Goal: Task Accomplishment & Management: Manage account settings

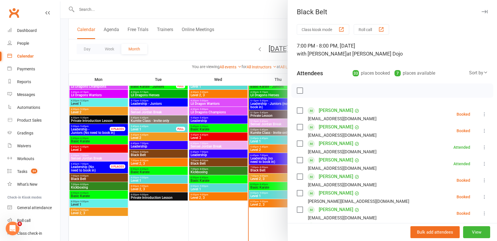
scroll to position [530, 0]
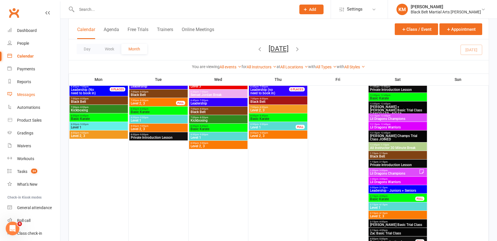
click at [27, 93] on div "Messages" at bounding box center [26, 94] width 18 height 5
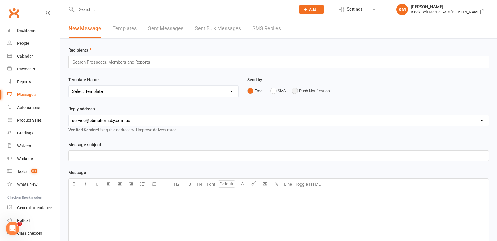
click at [303, 92] on button "Push Notification" at bounding box center [311, 90] width 38 height 11
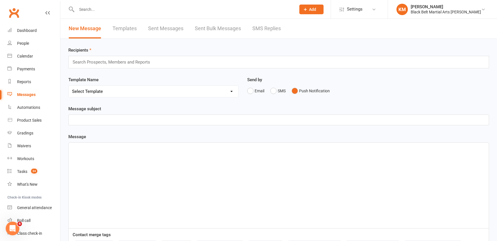
click at [253, 121] on p "﻿" at bounding box center [278, 119] width 413 height 7
click at [80, 154] on div "﻿" at bounding box center [279, 185] width 420 height 85
click at [118, 173] on div "﻿" at bounding box center [279, 185] width 420 height 85
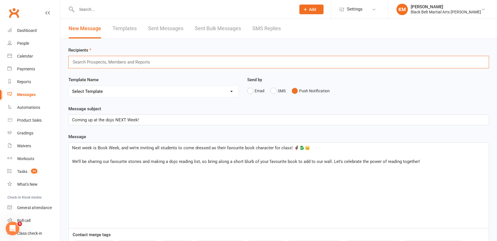
click at [86, 63] on input "text" at bounding box center [113, 61] width 83 height 7
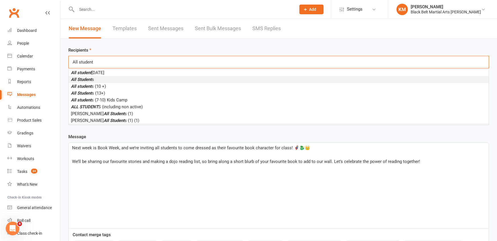
type input "All student"
click at [84, 80] on em "All Student" at bounding box center [81, 79] width 21 height 5
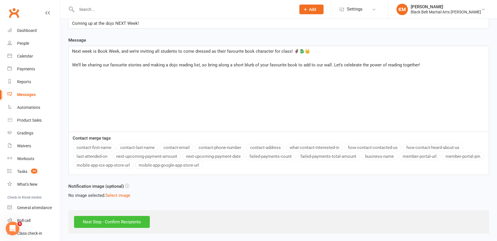
click at [116, 220] on input "Next Step - Confirm Recipients" at bounding box center [112, 222] width 76 height 12
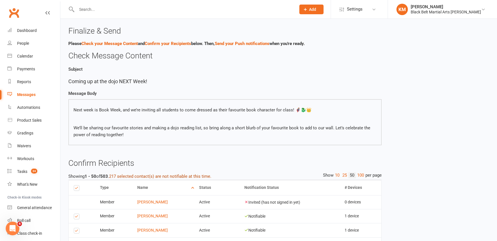
click at [179, 175] on button "217 selected contact(s) are not notifiable at this time." at bounding box center [160, 176] width 102 height 7
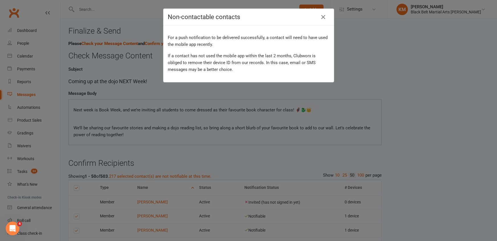
click at [231, 89] on div "Non-contactable contacts For a push notification to be delivered successfully, …" at bounding box center [248, 120] width 497 height 241
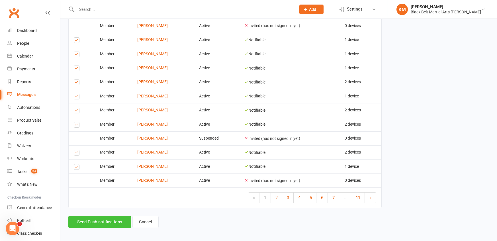
click at [103, 217] on button "Send Push notifications" at bounding box center [99, 222] width 63 height 12
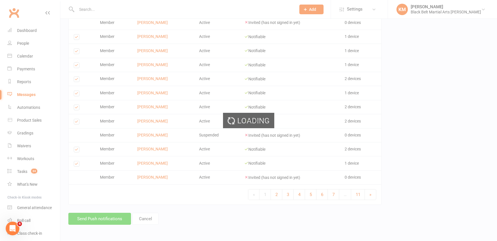
scroll to position [700, 0]
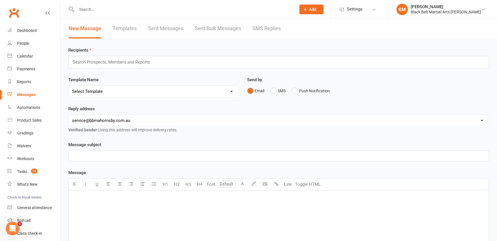
click at [89, 7] on input "text" at bounding box center [183, 9] width 217 height 8
type input "mick"
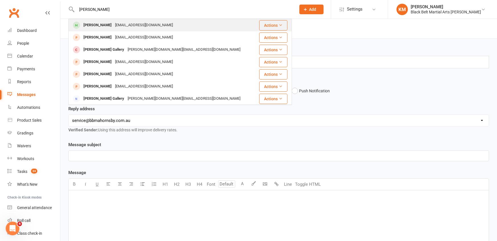
type input "Mick gallagher"
click at [89, 25] on div "Mick Gallagher" at bounding box center [98, 25] width 32 height 8
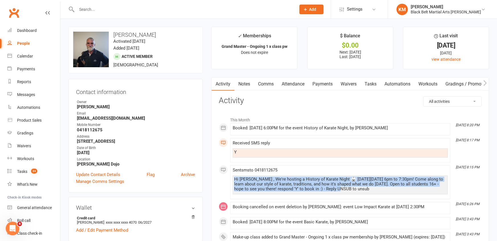
drag, startPoint x: 233, startPoint y: 178, endPoint x: 332, endPoint y: 189, distance: 99.4
click at [332, 189] on div "Hi Mick , We're hosting a History of Karate Night 🥋 on Friday the 22nd of Augus…" at bounding box center [340, 184] width 215 height 19
copy div "Hi Mick , We're hosting a History of Karate Night 🥋 on Friday the 22nd of Augus…"
click at [23, 94] on div "Messages" at bounding box center [26, 94] width 18 height 5
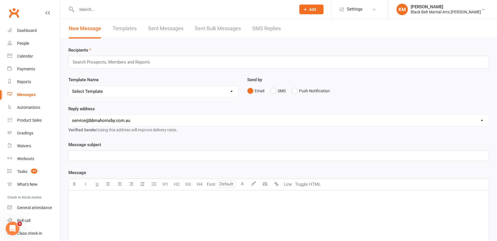
click at [178, 61] on div "Search Prospects, Members and Reports" at bounding box center [278, 62] width 421 height 13
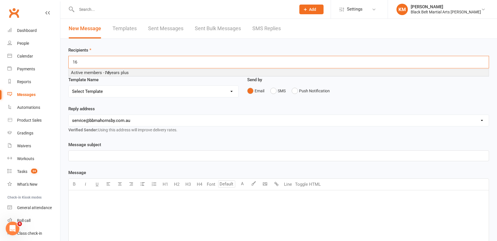
type input "16"
click at [177, 71] on li "Active members - 16 years plus" at bounding box center [279, 72] width 420 height 7
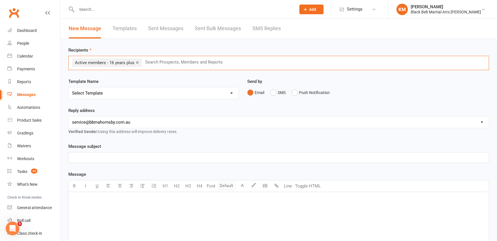
click at [127, 197] on p "﻿" at bounding box center [278, 199] width 413 height 7
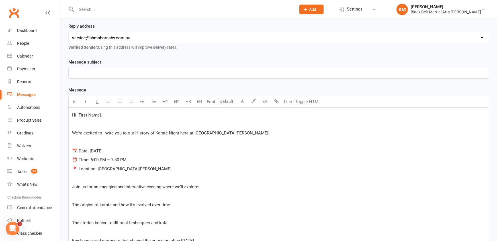
scroll to position [94, 0]
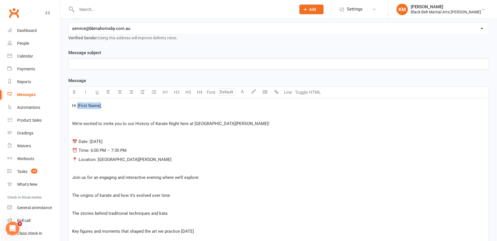
drag, startPoint x: 101, startPoint y: 103, endPoint x: 77, endPoint y: 104, distance: 23.4
click at [77, 104] on span "Hi [First Name]," at bounding box center [87, 105] width 30 height 5
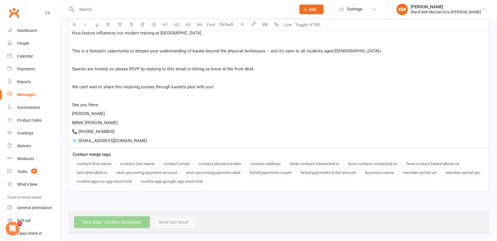
click at [90, 163] on div "Message U H1 H2 H3 H4 Font A Line Toggle HTML Hi , ﻿ We’re excited to invite yo…" at bounding box center [278, 26] width 421 height 330
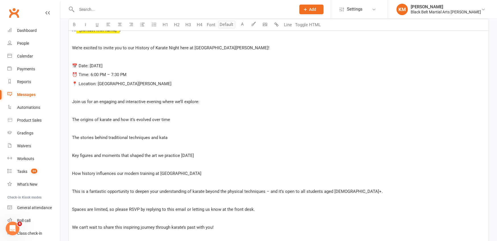
scroll to position [170, 0]
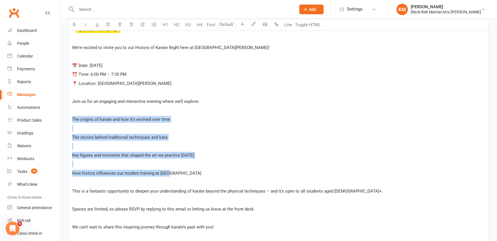
drag, startPoint x: 175, startPoint y: 174, endPoint x: 68, endPoint y: 115, distance: 122.1
click at [68, 115] on div "Message subject ﻿ Message U H1 H2 H3 H4 Font A Line Toggle HTML Hi ﻿ {contact-f…" at bounding box center [278, 156] width 429 height 366
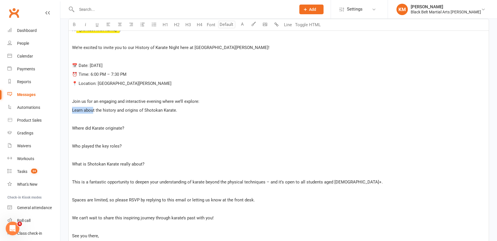
drag, startPoint x: 94, startPoint y: 110, endPoint x: 65, endPoint y: 105, distance: 29.1
click at [65, 105] on div "Message subject ﻿ Message U H1 H2 H3 H4 Font A Line Toggle HTML Hi ﻿ {contact-f…" at bounding box center [278, 151] width 429 height 357
click at [77, 119] on p "﻿" at bounding box center [278, 119] width 413 height 7
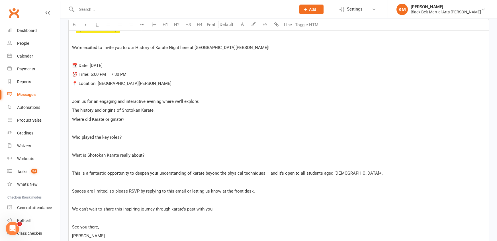
click at [80, 122] on div "Hi ﻿ {contact-first-name} , ﻿ We’re excited to invite you to our History of Kar…" at bounding box center [279, 146] width 420 height 248
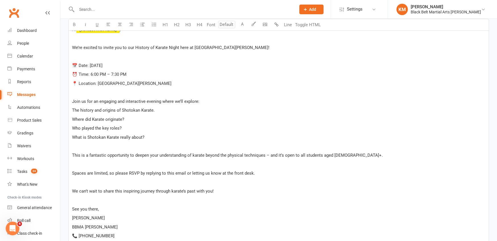
drag, startPoint x: 149, startPoint y: 138, endPoint x: 69, endPoint y: 110, distance: 85.2
click at [69, 110] on div "Hi ﻿ {contact-first-name} , ﻿ We’re excited to invite you to our History of Kar…" at bounding box center [279, 137] width 420 height 230
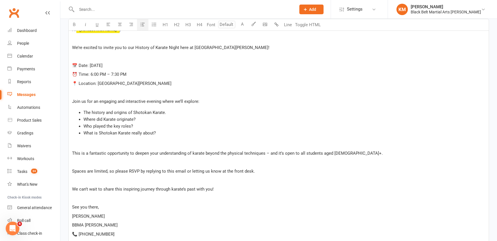
click at [141, 25] on icon "button" at bounding box center [143, 24] width 4 height 4
click at [117, 158] on div "Hi ﻿ {contact-first-name} , ﻿ We’re excited to invite you to our History of Kar…" at bounding box center [279, 136] width 420 height 228
drag, startPoint x: 114, startPoint y: 171, endPoint x: 69, endPoint y: 164, distance: 45.5
click at [69, 164] on div "Hi ﻿ {contact-first-name} , ﻿ We’re excited to invite you to our History of Kar…" at bounding box center [279, 136] width 420 height 228
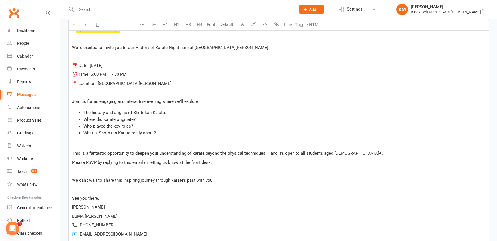
click at [73, 162] on span "Please RSVP by replying to this email or letting us know at the front desk." at bounding box center [142, 162] width 140 height 5
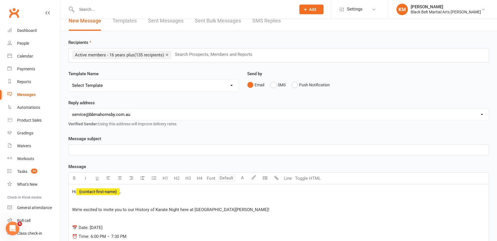
scroll to position [0, 0]
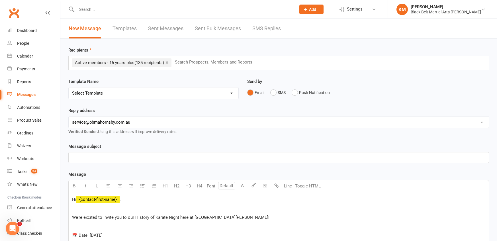
click at [105, 159] on p "﻿" at bounding box center [278, 157] width 413 height 7
drag, startPoint x: 83, startPoint y: 156, endPoint x: 64, endPoint y: 156, distance: 18.2
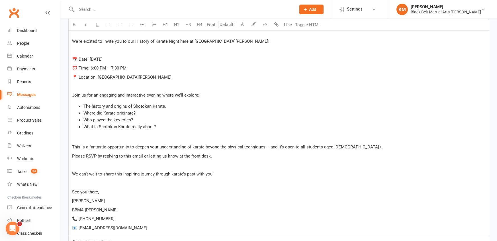
scroll to position [263, 0]
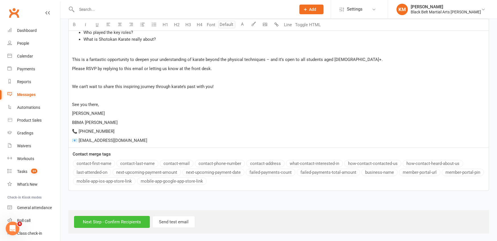
click at [101, 223] on input "Next Step - Confirm Recipients" at bounding box center [112, 222] width 76 height 12
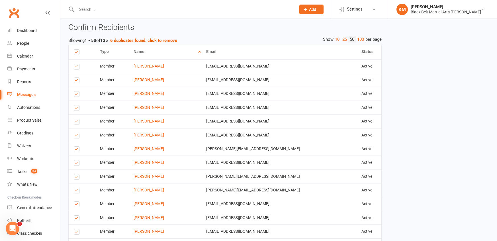
scroll to position [323, 0]
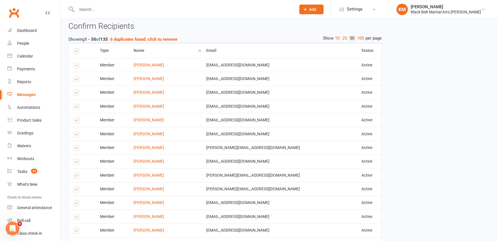
click at [75, 149] on label at bounding box center [78, 149] width 8 height 0
click at [75, 146] on input "checkbox" at bounding box center [76, 146] width 4 height 0
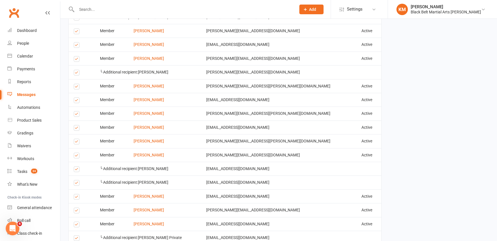
scroll to position [548, 0]
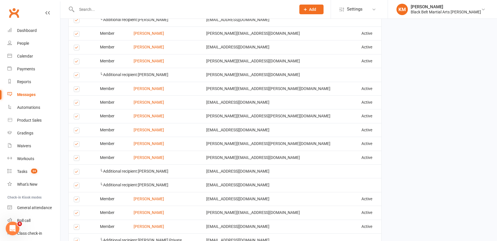
click at [73, 54] on td "Select this" at bounding box center [82, 61] width 26 height 14
click at [76, 76] on label at bounding box center [78, 76] width 8 height 0
click at [76, 73] on input "checkbox" at bounding box center [76, 73] width 4 height 0
click at [76, 62] on label at bounding box center [78, 62] width 8 height 0
click at [76, 59] on input "checkbox" at bounding box center [76, 59] width 4 height 0
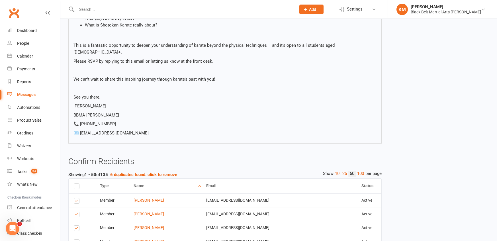
scroll to position [190, 0]
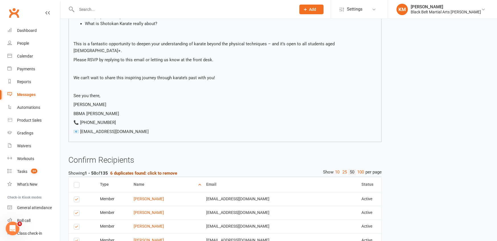
click at [165, 171] on strong "6 duplicates found: click to remove" at bounding box center [143, 173] width 67 height 5
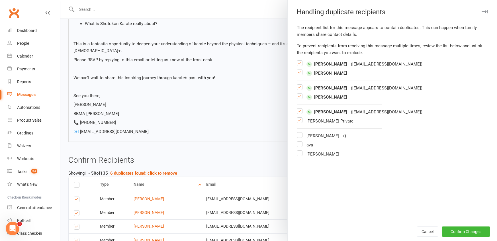
click at [298, 75] on label at bounding box center [300, 75] width 6 height 0
click at [298, 70] on input "checkbox" at bounding box center [300, 70] width 6 height 0
click at [300, 99] on label at bounding box center [300, 99] width 6 height 0
click at [300, 94] on input "checkbox" at bounding box center [300, 94] width 6 height 0
click at [298, 122] on label at bounding box center [300, 122] width 6 height 0
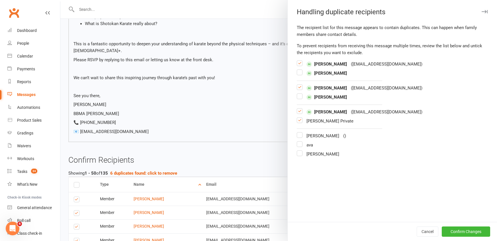
click at [298, 118] on input "checkbox" at bounding box center [300, 118] width 6 height 0
click at [466, 232] on button "Confirm Changes" at bounding box center [466, 231] width 48 height 10
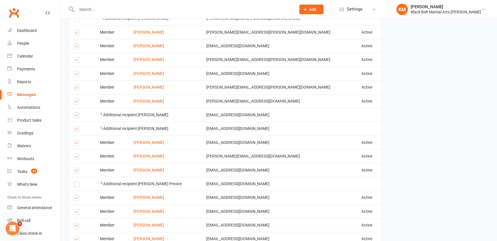
scroll to position [605, 0]
click at [75, 157] on label at bounding box center [78, 157] width 8 height 0
click at [75, 153] on input "checkbox" at bounding box center [76, 153] width 4 height 0
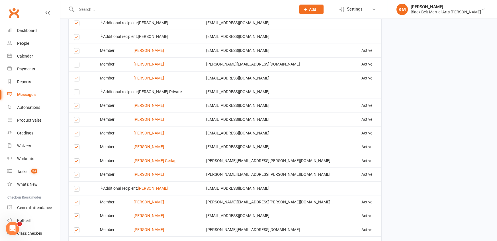
scroll to position [698, 0]
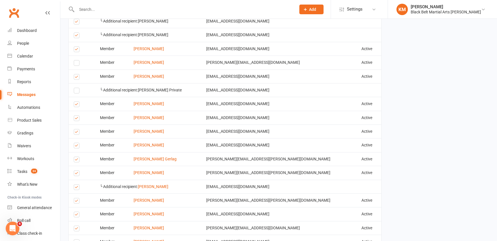
click at [76, 146] on label at bounding box center [78, 146] width 8 height 0
click at [76, 143] on input "checkbox" at bounding box center [76, 143] width 4 height 0
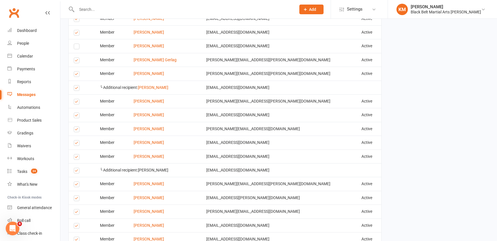
scroll to position [798, 0]
click at [77, 157] on label at bounding box center [78, 157] width 8 height 0
click at [77, 154] on input "checkbox" at bounding box center [76, 154] width 4 height 0
click at [75, 171] on label at bounding box center [78, 171] width 8 height 0
click at [75, 167] on input "checkbox" at bounding box center [76, 167] width 4 height 0
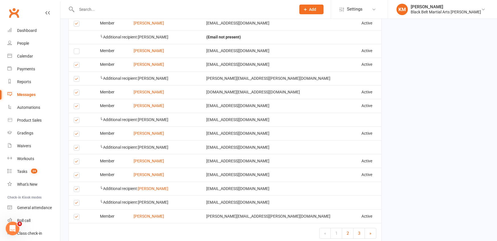
scroll to position [1083, 0]
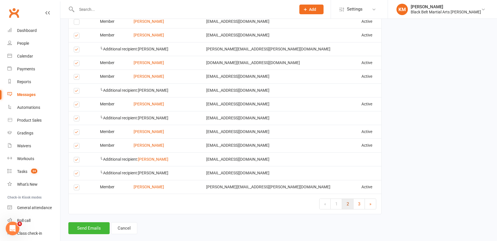
click at [349, 199] on link "2" at bounding box center [347, 204] width 11 height 10
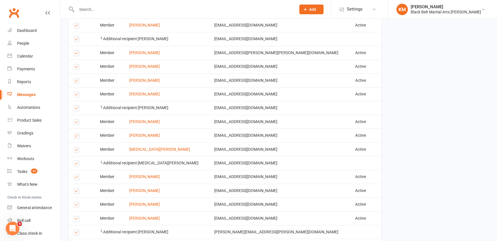
scroll to position [487, 0]
click at [75, 114] on td "Select this" at bounding box center [82, 121] width 26 height 14
click at [77, 123] on label at bounding box center [78, 123] width 8 height 0
click at [77, 119] on input "checkbox" at bounding box center [76, 119] width 4 height 0
click at [77, 131] on td "Select this" at bounding box center [82, 135] width 26 height 14
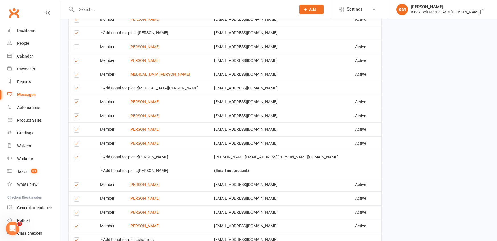
scroll to position [562, 0]
click at [75, 186] on label at bounding box center [78, 186] width 8 height 0
click at [75, 182] on input "checkbox" at bounding box center [76, 182] width 4 height 0
click at [76, 199] on label at bounding box center [78, 199] width 8 height 0
click at [76, 196] on input "checkbox" at bounding box center [76, 196] width 4 height 0
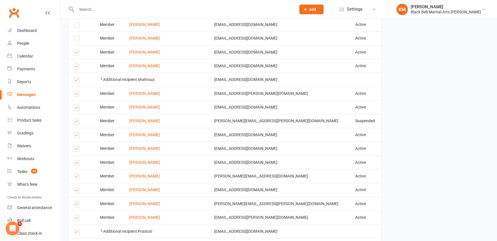
scroll to position [724, 0]
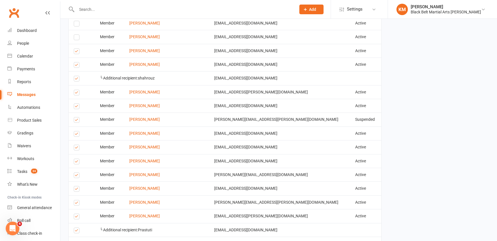
click at [76, 176] on label at bounding box center [78, 176] width 8 height 0
click at [76, 173] on input "checkbox" at bounding box center [76, 173] width 4 height 0
click at [77, 148] on label at bounding box center [78, 148] width 8 height 0
click at [77, 145] on input "checkbox" at bounding box center [76, 145] width 4 height 0
click at [76, 121] on label at bounding box center [78, 121] width 8 height 0
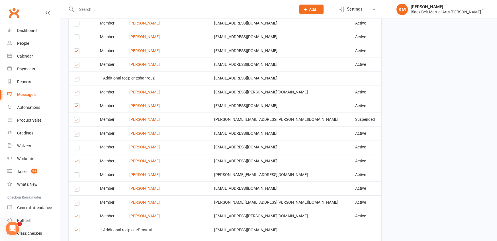
click at [76, 117] on input "checkbox" at bounding box center [76, 117] width 4 height 0
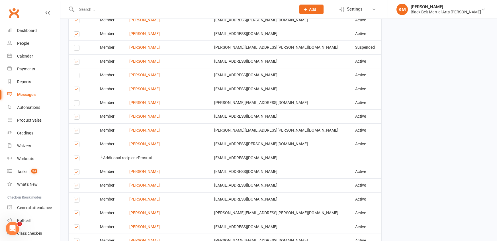
scroll to position [797, 0]
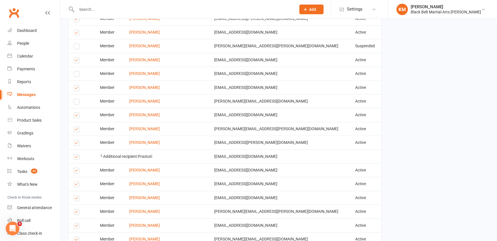
click at [75, 130] on label at bounding box center [78, 130] width 8 height 0
click at [75, 127] on input "checkbox" at bounding box center [76, 127] width 4 height 0
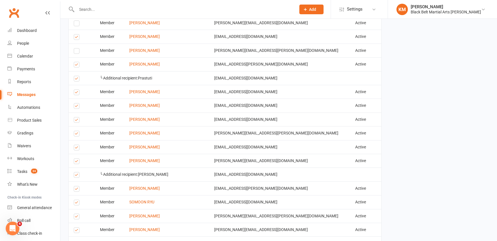
scroll to position [877, 0]
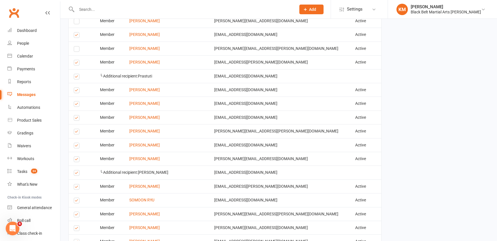
click at [77, 160] on label at bounding box center [78, 160] width 8 height 0
click at [77, 157] on input "checkbox" at bounding box center [76, 157] width 4 height 0
click at [76, 174] on label at bounding box center [78, 174] width 8 height 0
click at [76, 170] on input "checkbox" at bounding box center [76, 170] width 4 height 0
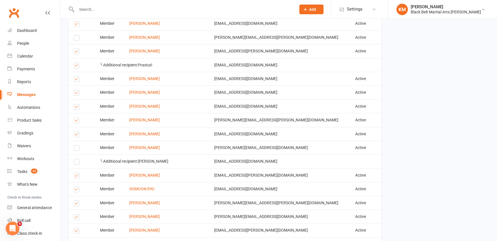
scroll to position [890, 0]
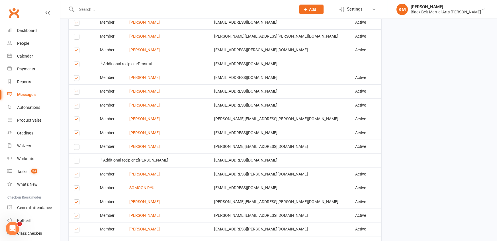
click at [76, 175] on label at bounding box center [78, 175] width 8 height 0
click at [76, 172] on input "checkbox" at bounding box center [76, 172] width 4 height 0
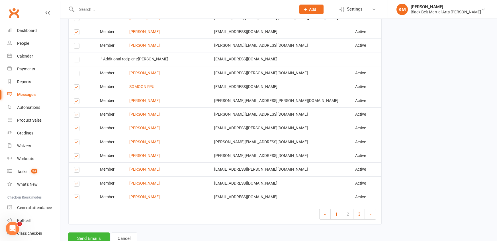
scroll to position [1001, 0]
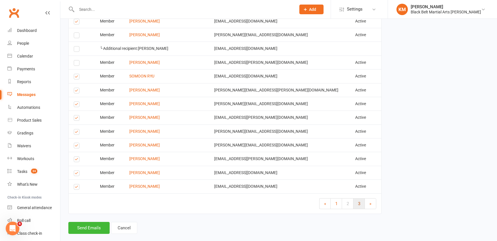
click at [360, 201] on span "3" at bounding box center [359, 203] width 2 height 5
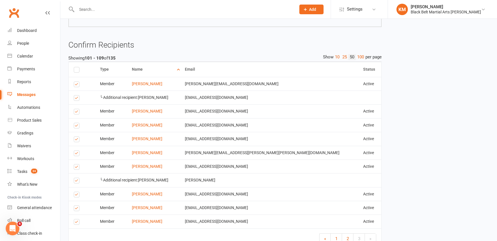
scroll to position [307, 0]
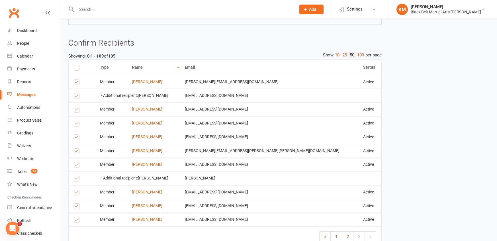
click at [77, 138] on label at bounding box center [78, 138] width 8 height 0
click at [77, 135] on input "checkbox" at bounding box center [76, 135] width 4 height 0
click at [75, 97] on label at bounding box center [78, 97] width 8 height 0
click at [75, 93] on input "checkbox" at bounding box center [76, 93] width 4 height 0
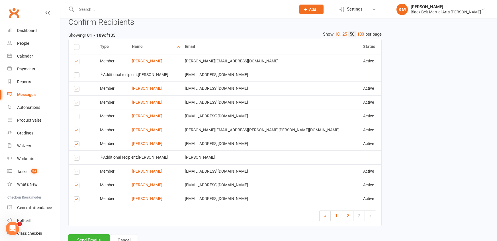
scroll to position [328, 0]
click at [77, 158] on label at bounding box center [78, 158] width 8 height 0
click at [77, 154] on input "checkbox" at bounding box center [76, 154] width 4 height 0
click at [73, 166] on td "Select this" at bounding box center [82, 170] width 26 height 14
click at [79, 172] on label at bounding box center [78, 172] width 8 height 0
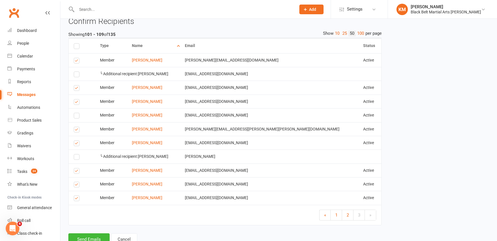
click at [77, 168] on input "checkbox" at bounding box center [76, 168] width 4 height 0
click at [85, 233] on button "Send Emails" at bounding box center [88, 239] width 41 height 12
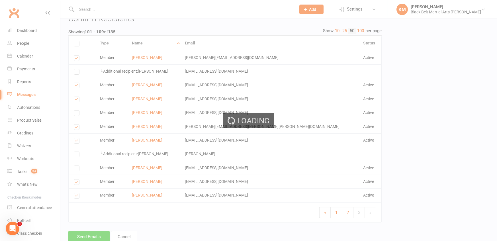
scroll to position [326, 0]
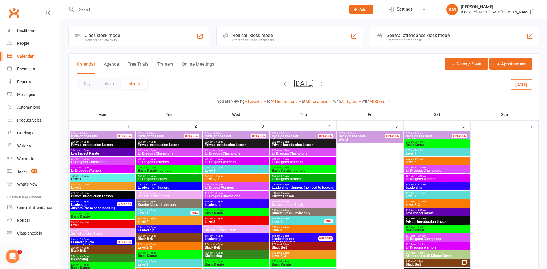
click at [282, 85] on icon "button" at bounding box center [285, 84] width 6 height 6
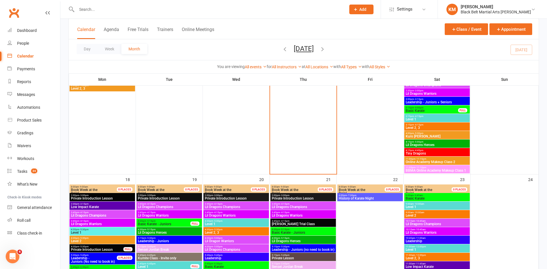
scroll to position [781, 0]
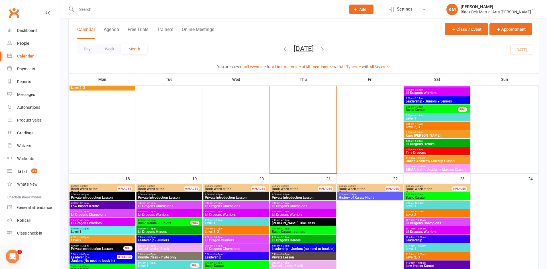
click at [347, 200] on div "6:00pm - 7:30pm History of Karate Night" at bounding box center [369, 196] width 65 height 8
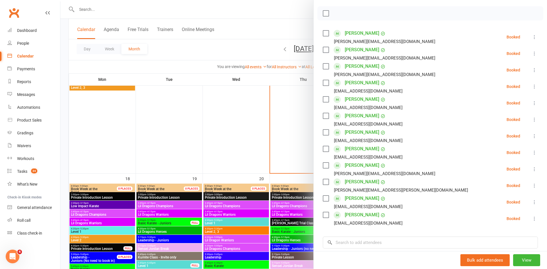
scroll to position [79, 0]
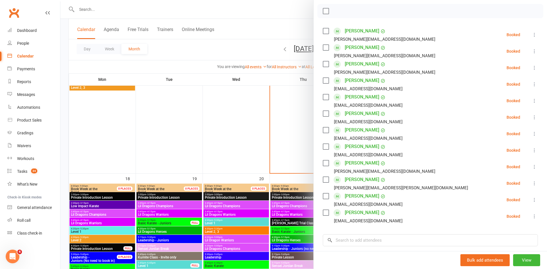
click at [287, 16] on div at bounding box center [303, 134] width 486 height 269
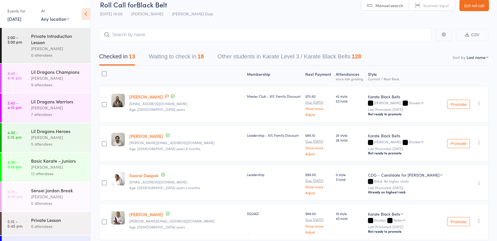
click at [155, 62] on button "Waiting to check in 18" at bounding box center [176, 57] width 55 height 15
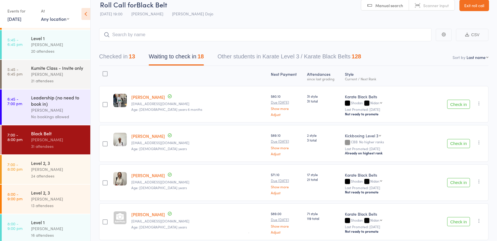
scroll to position [307, 0]
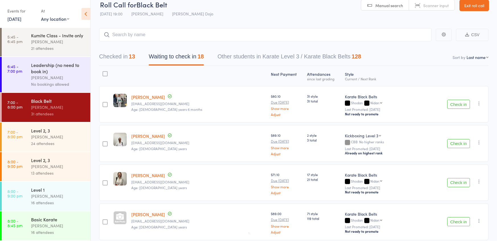
click at [52, 193] on div "[PERSON_NAME]" at bounding box center [58, 196] width 54 height 7
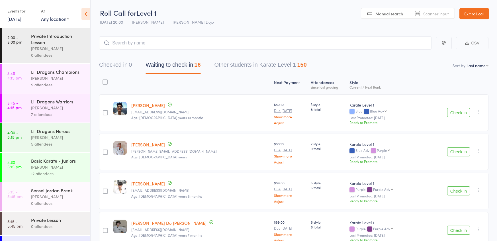
click at [461, 116] on button "Check in" at bounding box center [458, 112] width 23 height 9
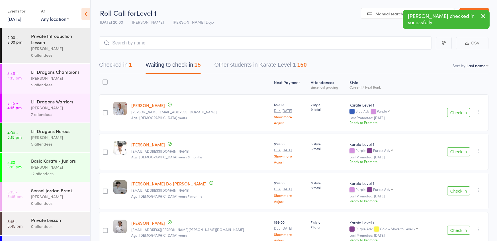
click at [461, 116] on button "Check in" at bounding box center [458, 112] width 23 height 9
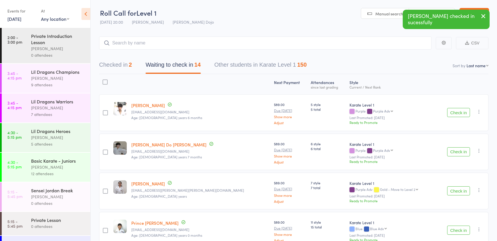
click at [453, 155] on div "Check in Check in Promote Send message Add Note Add Task Add Flag Remove Mark a…" at bounding box center [462, 152] width 53 height 37
click at [453, 154] on button "Check in" at bounding box center [458, 151] width 23 height 9
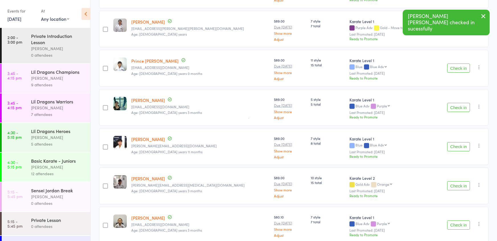
scroll to position [139, 0]
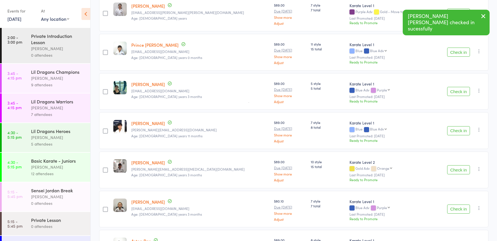
click at [453, 88] on button "Check in" at bounding box center [458, 91] width 23 height 9
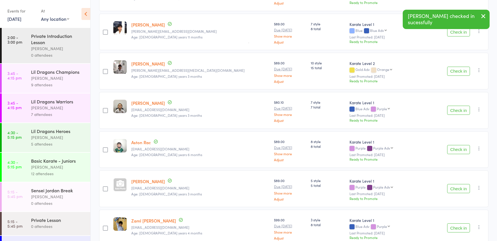
scroll to position [199, 0]
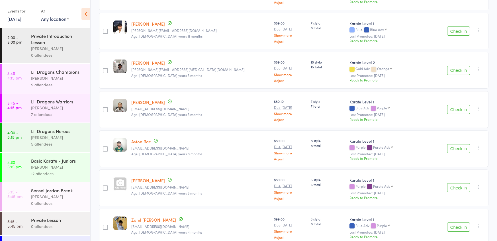
click at [455, 110] on button "Check in" at bounding box center [458, 109] width 23 height 9
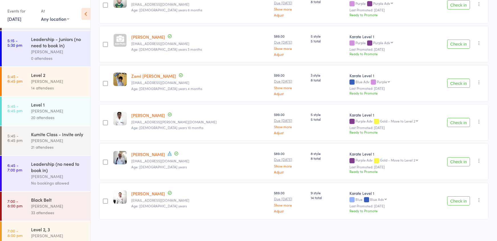
scroll to position [307, 0]
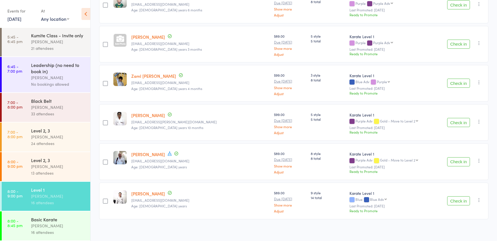
click at [29, 231] on link "8:00 - 8:45 pm Basic Karate Jordan Grandlouis 16 attendees" at bounding box center [46, 225] width 89 height 29
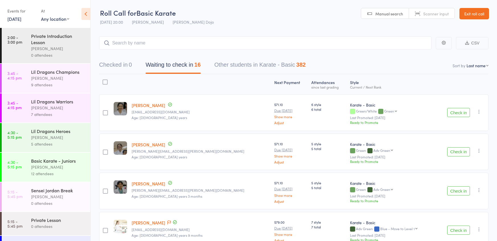
click at [453, 114] on button "Check in" at bounding box center [458, 112] width 23 height 9
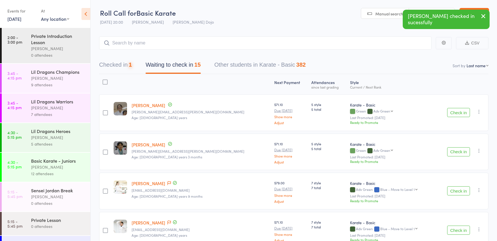
click at [453, 114] on button "Check in" at bounding box center [458, 112] width 23 height 9
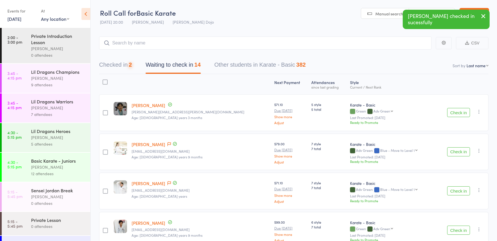
click at [453, 114] on button "Check in" at bounding box center [458, 112] width 23 height 9
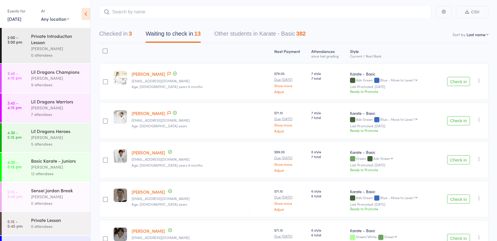
scroll to position [32, 0]
click at [456, 157] on button "Check in" at bounding box center [458, 158] width 23 height 9
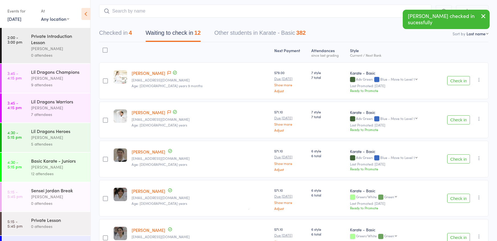
click at [456, 157] on button "Check in" at bounding box center [458, 158] width 23 height 9
click at [455, 157] on button "Check in" at bounding box center [458, 158] width 23 height 9
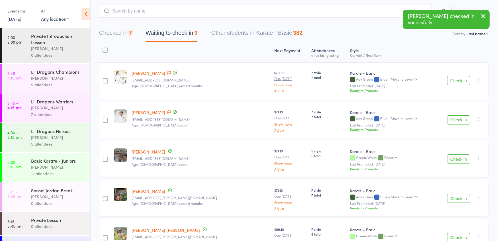
click at [455, 157] on button "Check in" at bounding box center [458, 158] width 23 height 9
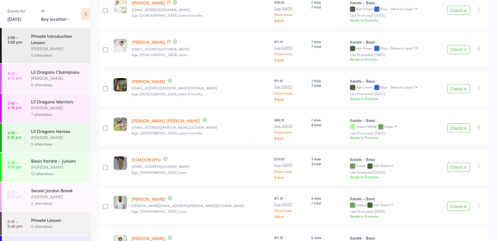
scroll to position [103, 0]
click at [460, 165] on button "Check in" at bounding box center [458, 166] width 23 height 9
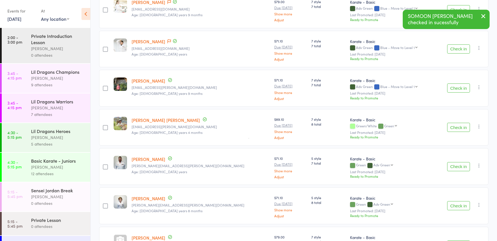
click at [460, 165] on button "Check in" at bounding box center [458, 166] width 23 height 9
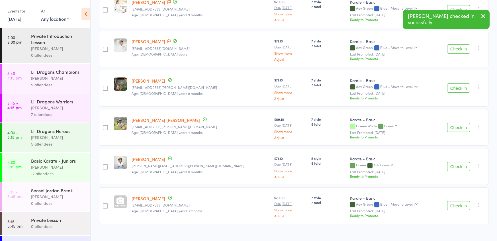
click at [460, 165] on button "Check in" at bounding box center [458, 166] width 23 height 9
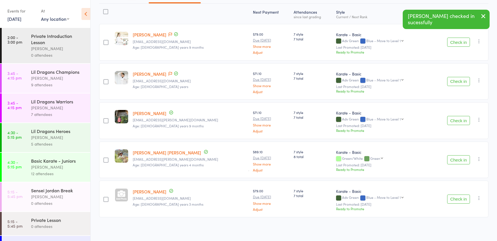
click at [460, 165] on div "Check in Check in Promote Send message Add Note Add Task Add Flag Remove Mark a…" at bounding box center [459, 160] width 58 height 37
click at [453, 194] on button "Check in" at bounding box center [458, 198] width 23 height 9
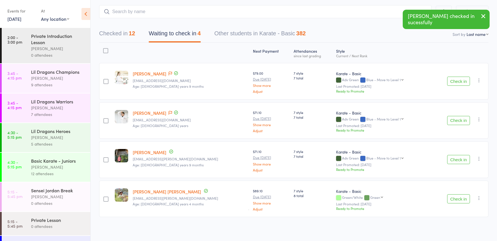
scroll to position [307, 0]
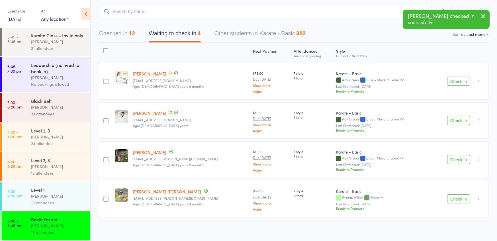
click at [35, 190] on div "Level 1" at bounding box center [58, 190] width 54 height 6
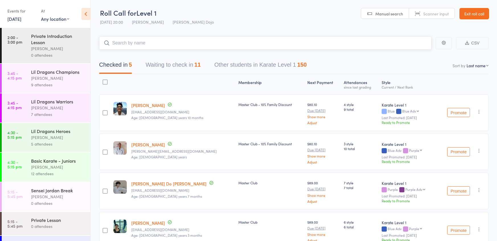
click at [175, 65] on button "Waiting to check in 11" at bounding box center [173, 66] width 55 height 15
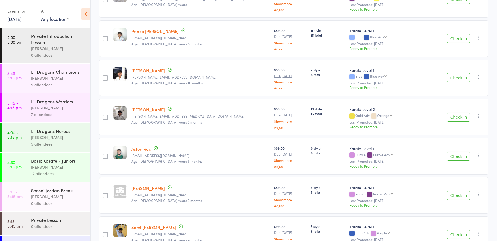
scroll to position [151, 0]
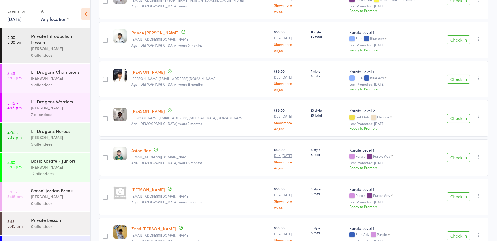
click at [454, 39] on button "Check in" at bounding box center [458, 39] width 23 height 9
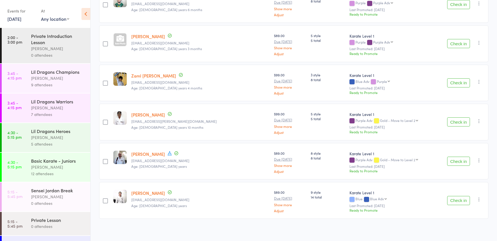
scroll to position [307, 0]
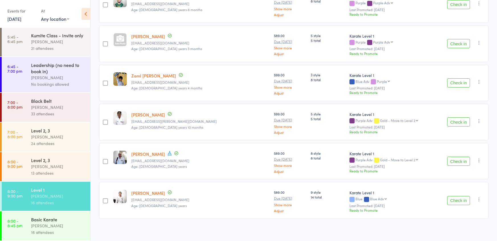
click at [27, 170] on link "8:00 - 9:00 pm Level 2, 3 Jordan Grandlouis 13 attendees" at bounding box center [46, 166] width 89 height 29
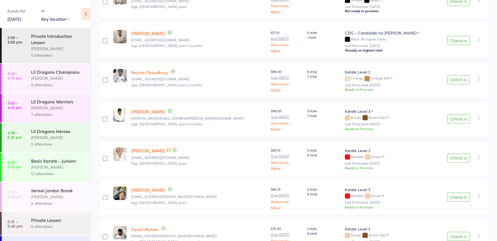
scroll to position [165, 0]
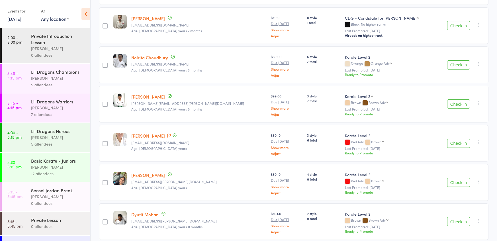
click at [455, 144] on button "Check in" at bounding box center [458, 143] width 23 height 9
click at [451, 104] on button "Check in" at bounding box center [458, 103] width 23 height 9
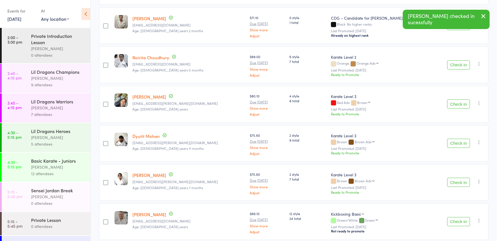
click at [455, 142] on button "Check in" at bounding box center [458, 143] width 23 height 9
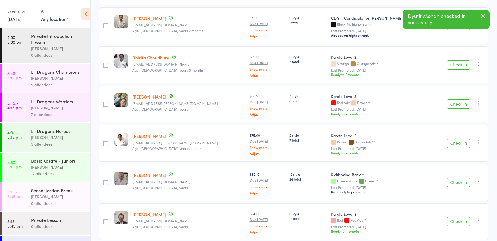
click at [455, 142] on button "Check in" at bounding box center [458, 143] width 23 height 9
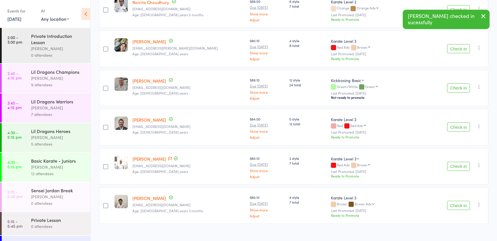
scroll to position [226, 0]
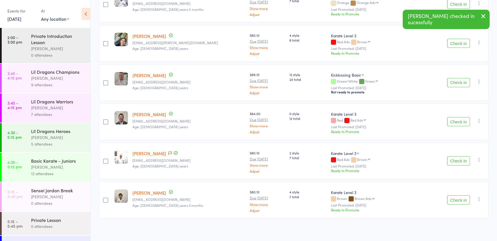
click at [452, 195] on button "Check in" at bounding box center [458, 199] width 23 height 9
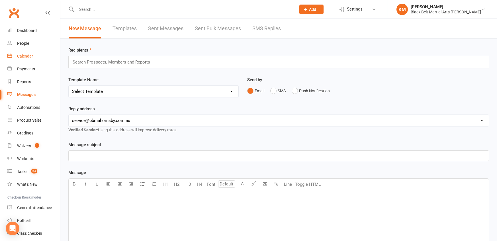
click at [31, 53] on link "Calendar" at bounding box center [33, 56] width 53 height 13
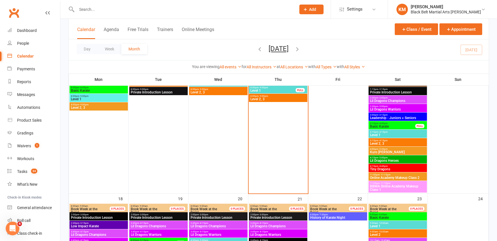
scroll to position [808, 0]
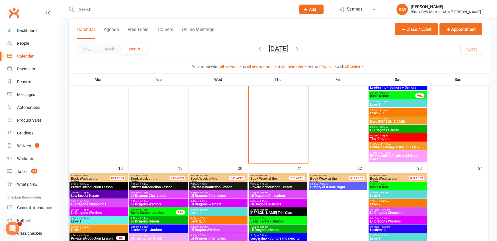
click at [382, 123] on span "Kuro [PERSON_NAME]" at bounding box center [398, 121] width 56 height 3
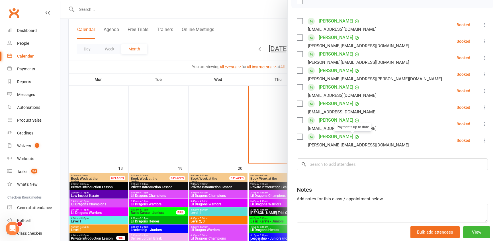
scroll to position [94, 0]
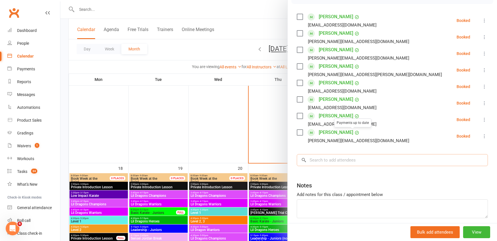
click at [342, 159] on input "search" at bounding box center [392, 160] width 191 height 12
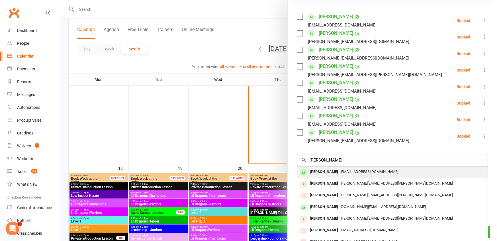
type input "[PERSON_NAME]"
click at [340, 169] on span "[EMAIL_ADDRESS][DOMAIN_NAME]" at bounding box center [369, 171] width 58 height 4
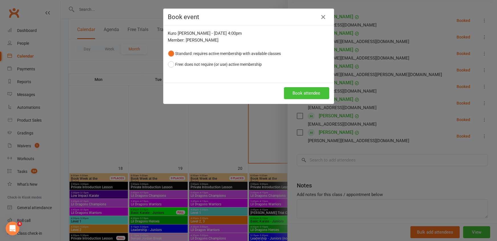
click at [298, 94] on button "Book attendee" at bounding box center [306, 93] width 45 height 12
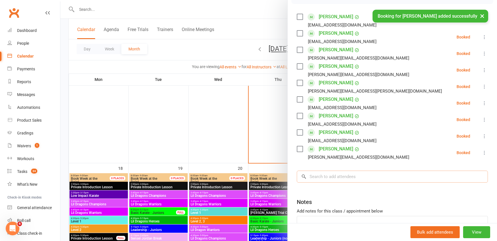
click at [319, 177] on input "search" at bounding box center [392, 177] width 191 height 12
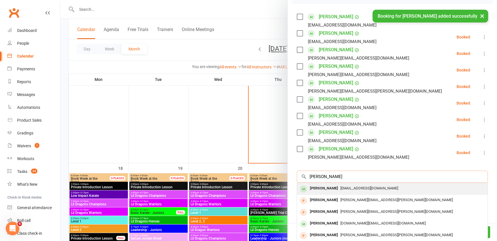
type input "[PERSON_NAME]"
click at [320, 187] on div "[PERSON_NAME]" at bounding box center [324, 188] width 33 height 8
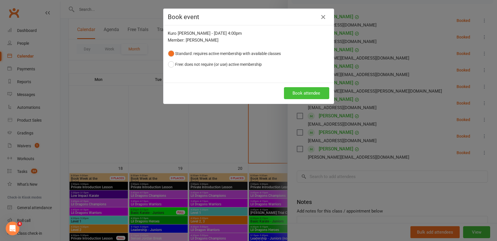
click at [313, 90] on button "Book attendee" at bounding box center [306, 93] width 45 height 12
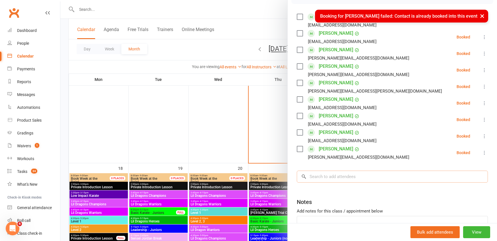
click at [317, 173] on input "search" at bounding box center [392, 177] width 191 height 12
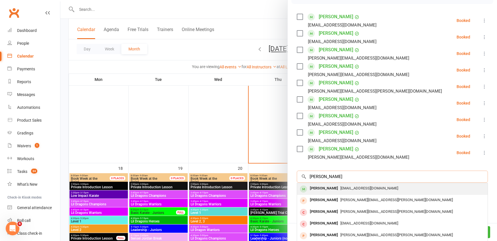
type input "[PERSON_NAME]"
click at [314, 188] on div "[PERSON_NAME]" at bounding box center [324, 188] width 33 height 8
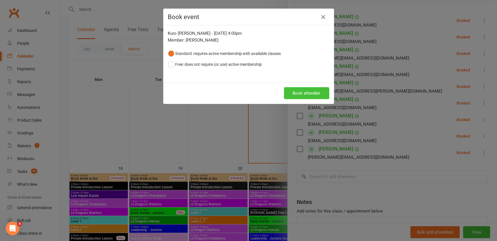
click at [298, 93] on button "Book attendee" at bounding box center [306, 93] width 45 height 12
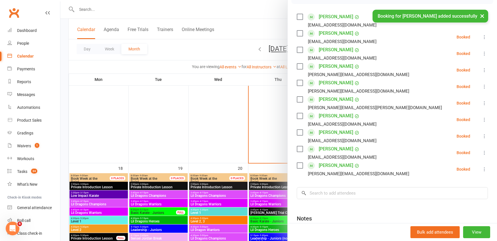
click at [234, 33] on div at bounding box center [278, 120] width 437 height 241
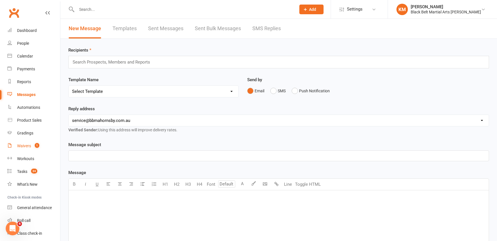
click at [24, 147] on div "Waivers" at bounding box center [24, 146] width 14 height 5
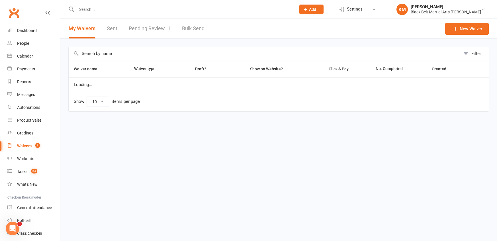
click at [140, 29] on link "Pending Review 1" at bounding box center [150, 29] width 42 height 20
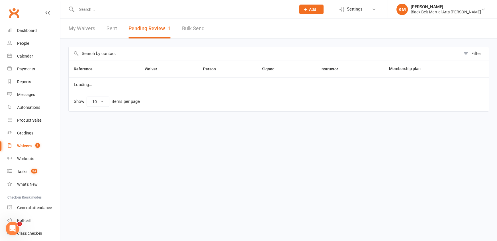
select select "50"
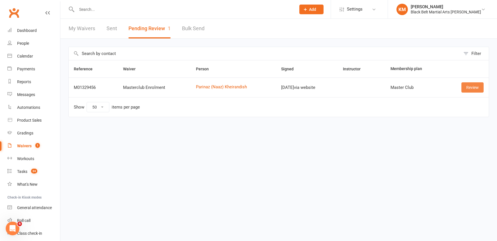
click at [470, 88] on link "Review" at bounding box center [472, 87] width 22 height 10
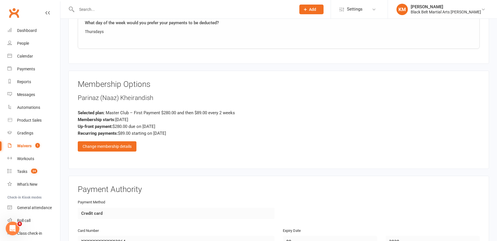
scroll to position [427, 0]
click at [120, 142] on div "Change membership details" at bounding box center [107, 147] width 59 height 10
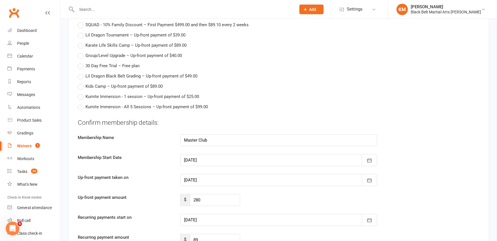
scroll to position [761, 0]
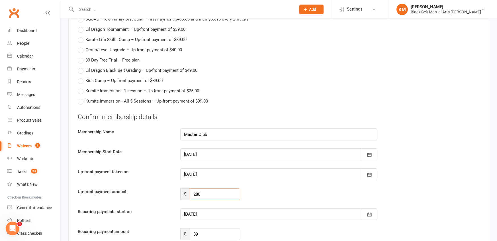
drag, startPoint x: 201, startPoint y: 185, endPoint x: 176, endPoint y: 181, distance: 25.9
click at [176, 188] on div "Up-front payment amount $ 280" at bounding box center [278, 194] width 410 height 12
click at [191, 208] on div at bounding box center [278, 214] width 197 height 12
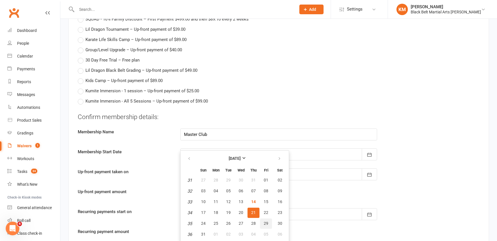
click at [265, 221] on span "29" at bounding box center [266, 223] width 5 height 5
type input "29 Aug 2025"
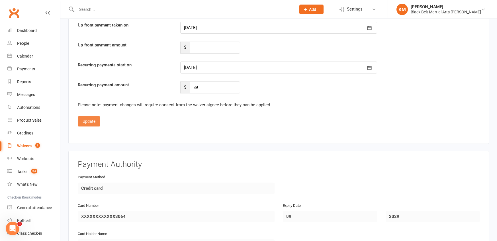
click at [89, 116] on button "Update" at bounding box center [89, 121] width 22 height 10
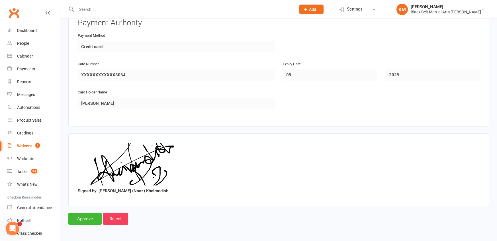
scroll to position [582, 0]
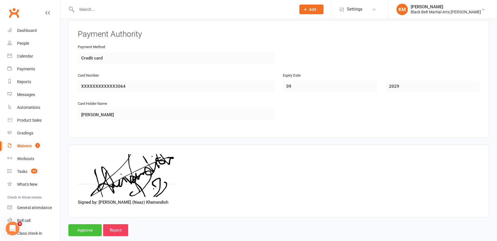
click at [87, 224] on input "Approve" at bounding box center [84, 230] width 33 height 12
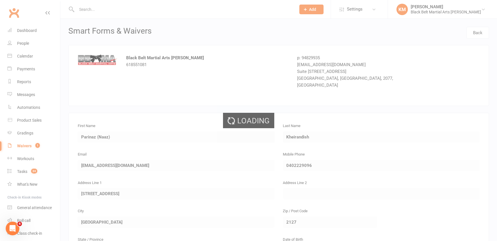
select select "50"
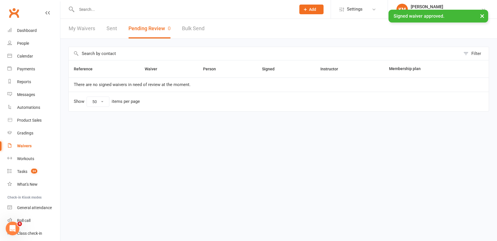
click at [89, 8] on input "text" at bounding box center [183, 9] width 217 height 8
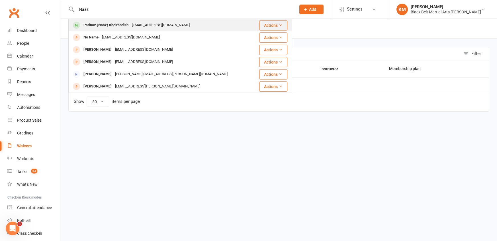
type input "Naaz"
click at [94, 23] on div "Parinaz (Naaz) Kheirandish" at bounding box center [106, 25] width 48 height 8
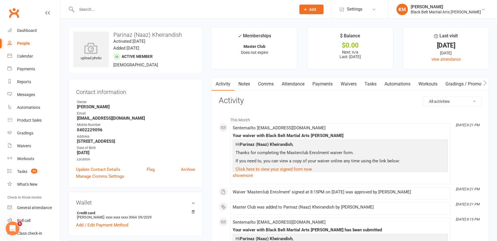
click at [308, 81] on link "Attendance" at bounding box center [293, 83] width 31 height 13
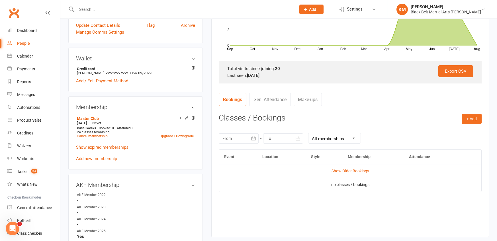
scroll to position [144, 0]
click at [469, 120] on button "+ Add" at bounding box center [472, 118] width 20 height 10
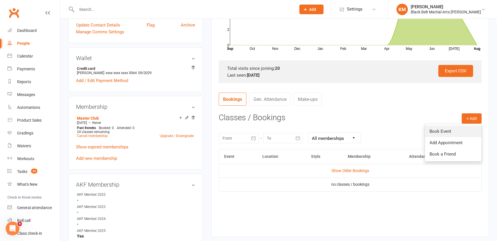
click at [455, 131] on link "Book Event" at bounding box center [453, 131] width 56 height 11
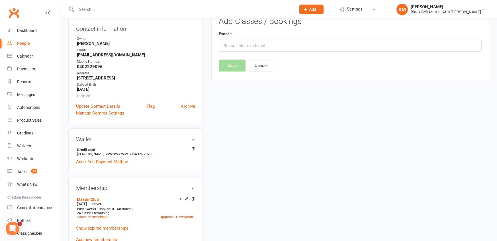
scroll to position [48, 0]
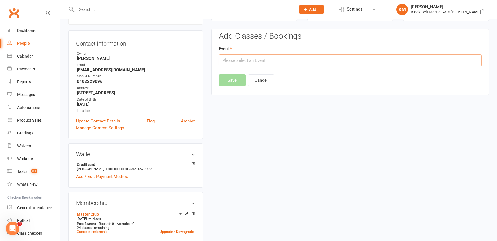
click at [357, 57] on input "text" at bounding box center [350, 60] width 263 height 12
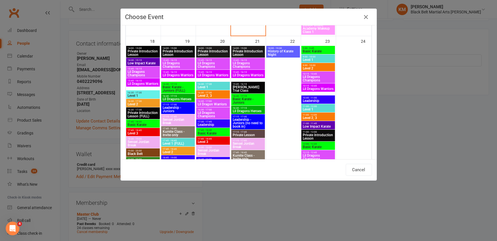
scroll to position [1059, 0]
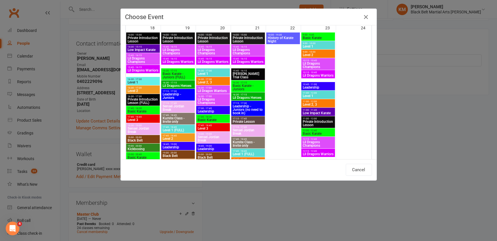
click at [140, 117] on span "17:45 - 18:45" at bounding box center [142, 117] width 31 height 3
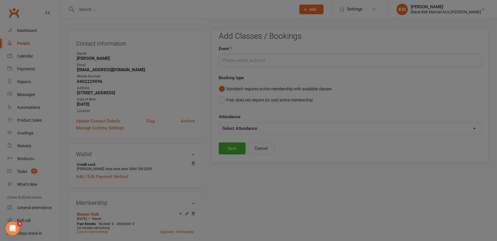
type input "Level 3 - Aug 18, 2025 5:45:00 PM"
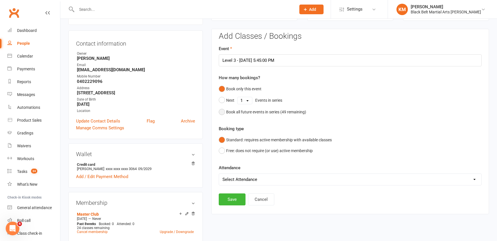
click at [256, 110] on div "Book all future events in series ( 49 remaining)" at bounding box center [266, 112] width 80 height 6
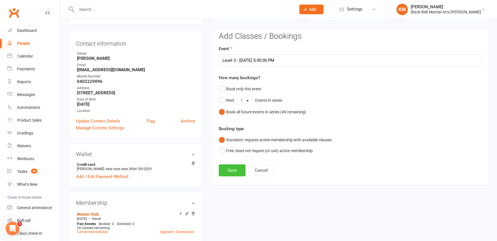
click at [235, 166] on button "Save" at bounding box center [232, 170] width 27 height 12
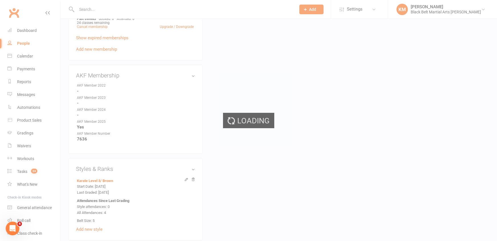
scroll to position [0, 0]
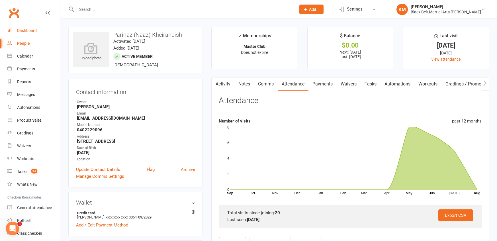
click at [24, 31] on div "Dashboard" at bounding box center [27, 30] width 20 height 5
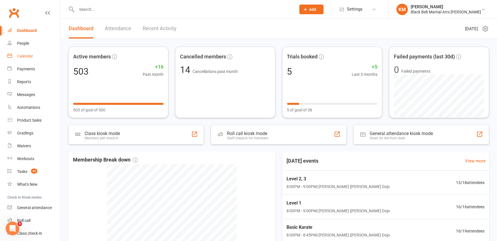
click at [22, 57] on div "Calendar" at bounding box center [25, 56] width 16 height 5
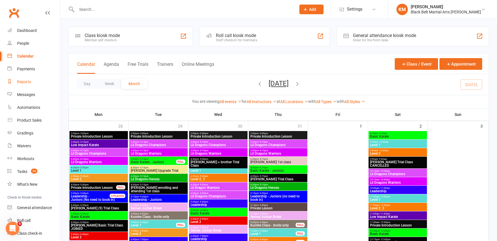
click at [21, 83] on div "Reports" at bounding box center [24, 81] width 14 height 5
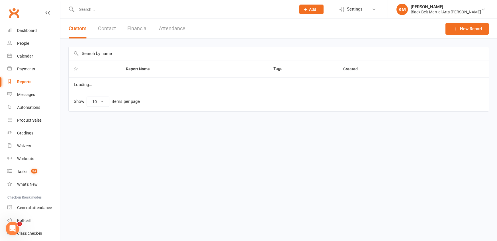
select select "50"
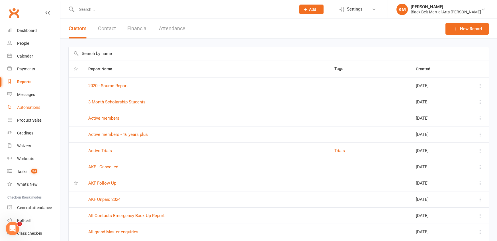
click at [32, 102] on link "Automations" at bounding box center [33, 107] width 53 height 13
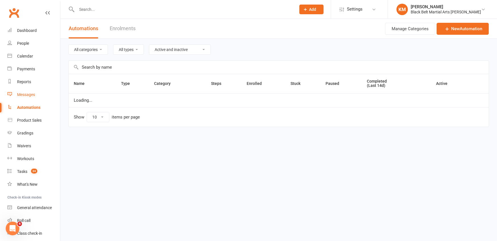
select select "25"
click at [30, 94] on div "Messages" at bounding box center [26, 94] width 18 height 5
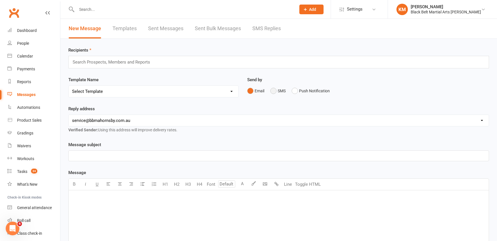
click at [274, 91] on button "SMS" at bounding box center [277, 90] width 15 height 11
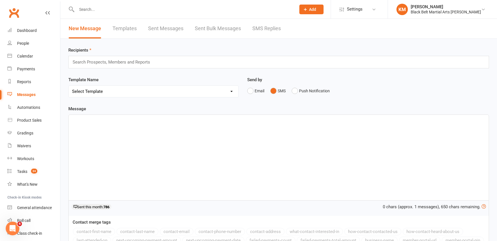
click at [217, 134] on div "﻿" at bounding box center [279, 157] width 420 height 85
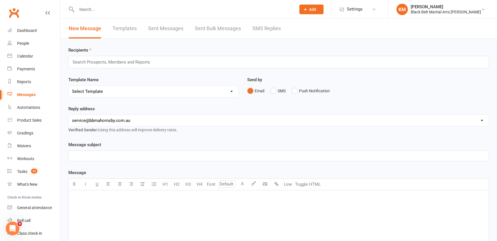
click at [271, 32] on link "SMS Replies" at bounding box center [266, 29] width 28 height 20
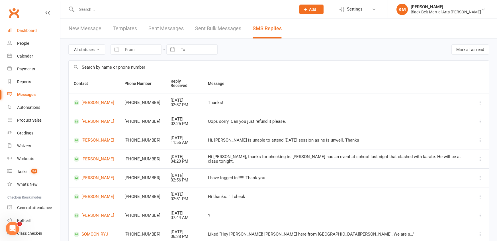
click at [24, 33] on link "Dashboard" at bounding box center [33, 30] width 53 height 13
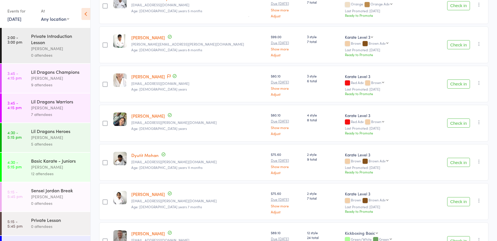
scroll to position [227, 0]
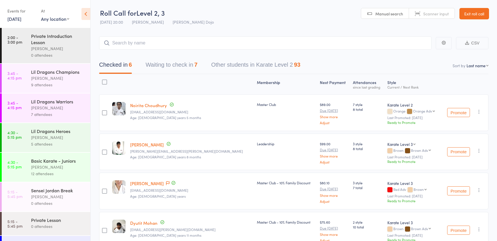
click at [161, 57] on div "Checked in 6 Waiting to check in 7 Other students in Karate Level 2 93" at bounding box center [293, 62] width 389 height 24
click at [161, 67] on button "Waiting to check in 7" at bounding box center [172, 66] width 52 height 15
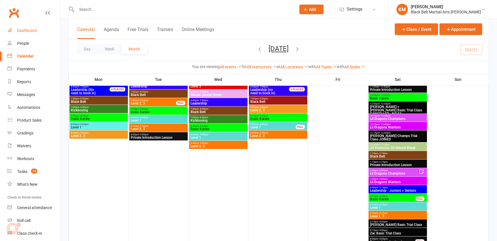
click at [28, 28] on link "Dashboard" at bounding box center [33, 30] width 53 height 13
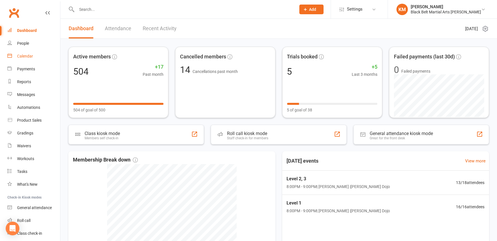
click at [45, 57] on link "Calendar" at bounding box center [33, 56] width 53 height 13
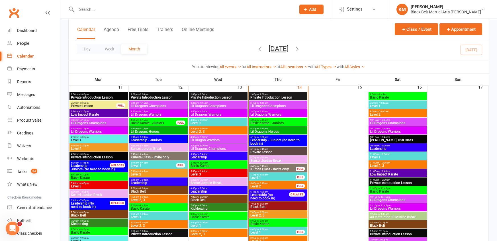
scroll to position [637, 0]
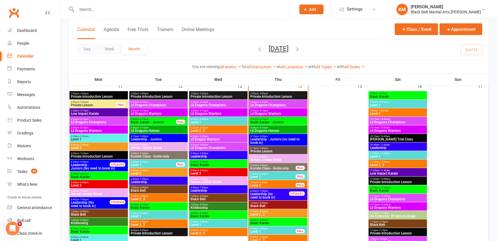
click at [395, 95] on span "Basic Karate" at bounding box center [398, 96] width 56 height 3
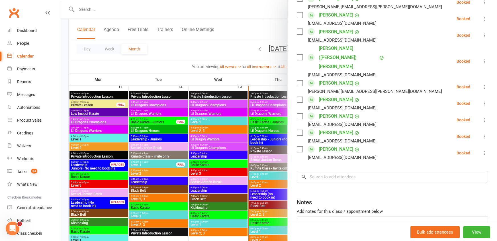
scroll to position [330, 0]
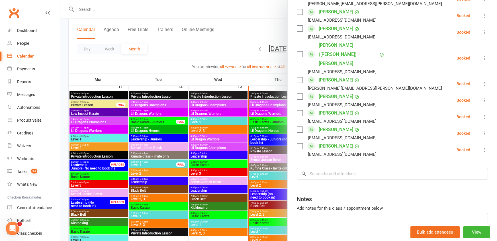
click at [233, 15] on div at bounding box center [278, 120] width 437 height 241
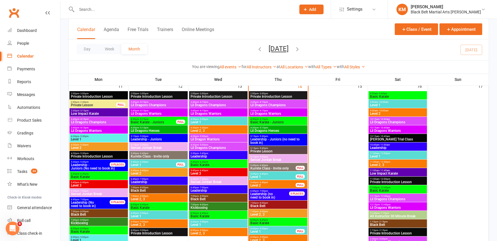
click at [403, 124] on div "10:15am - 10:45am Lil Dragons Champions" at bounding box center [397, 121] width 58 height 8
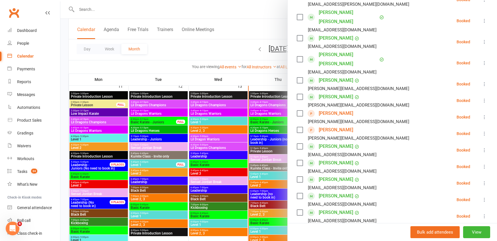
scroll to position [116, 0]
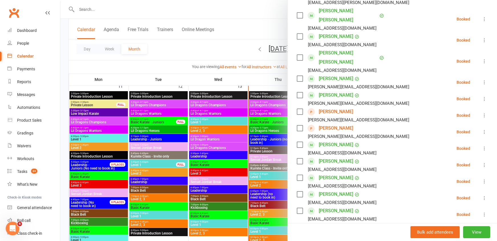
click at [483, 112] on icon at bounding box center [484, 115] width 6 height 6
click at [461, 132] on link "Remove" at bounding box center [459, 137] width 56 height 11
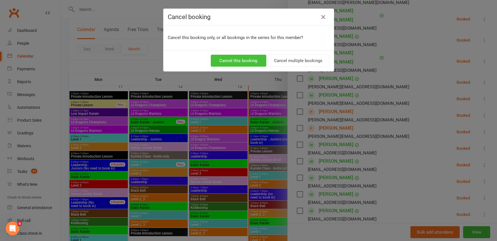
click at [255, 63] on button "Cancel this booking" at bounding box center [239, 61] width 56 height 12
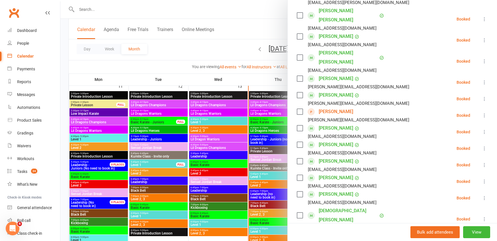
click at [251, 28] on div at bounding box center [278, 120] width 437 height 241
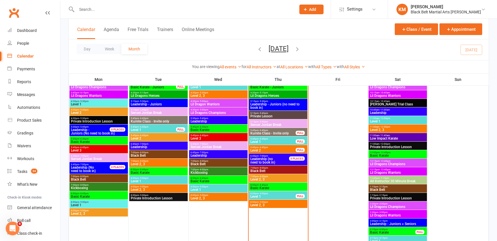
scroll to position [673, 0]
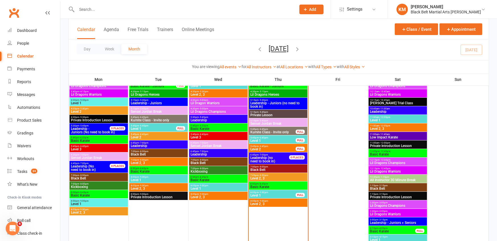
click at [389, 150] on span "- 12:45pm" at bounding box center [385, 151] width 11 height 3
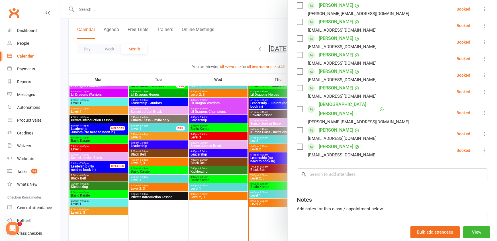
scroll to position [204, 0]
click at [239, 17] on div at bounding box center [278, 120] width 437 height 241
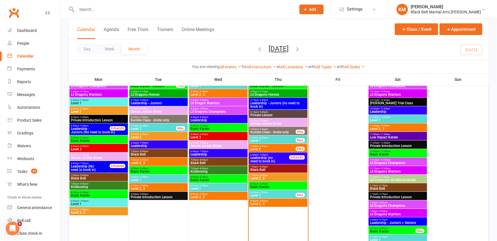
click at [380, 162] on span "Lil Dragons Champions" at bounding box center [398, 162] width 56 height 3
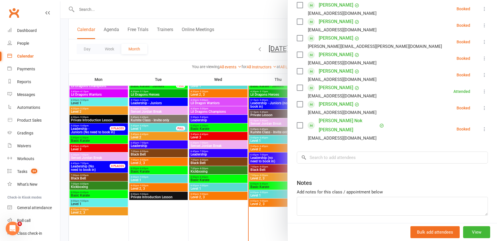
scroll to position [167, 0]
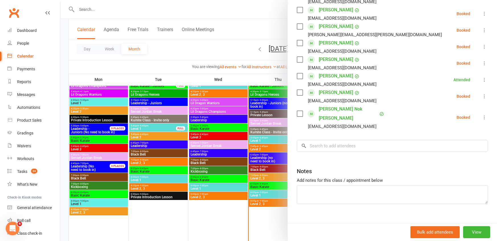
click at [242, 28] on div at bounding box center [278, 120] width 437 height 241
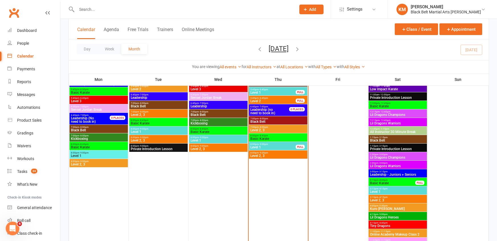
scroll to position [722, 0]
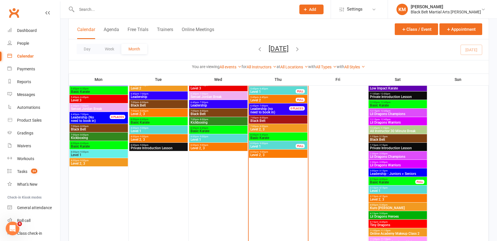
click at [393, 155] on span "Lil Dragons Champions" at bounding box center [398, 156] width 56 height 3
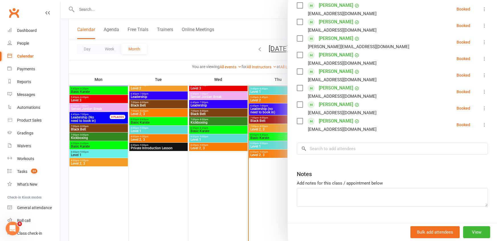
scroll to position [188, 0]
click at [247, 32] on div at bounding box center [278, 120] width 437 height 241
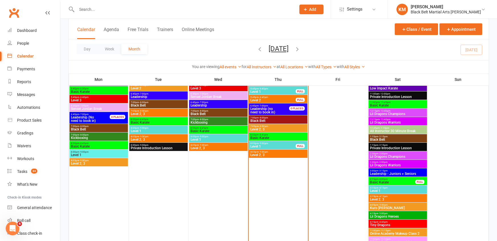
click at [378, 179] on span "- 4:00pm" at bounding box center [382, 179] width 9 height 3
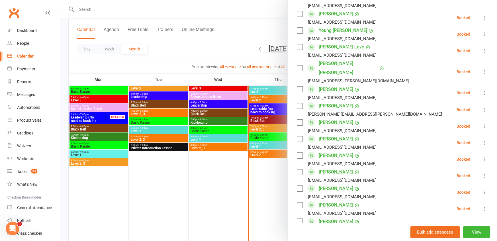
scroll to position [498, 0]
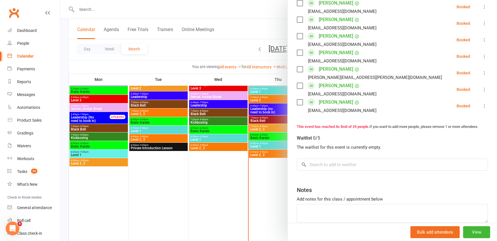
click at [265, 40] on div at bounding box center [278, 120] width 437 height 241
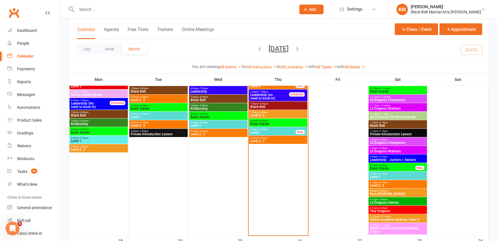
scroll to position [737, 0]
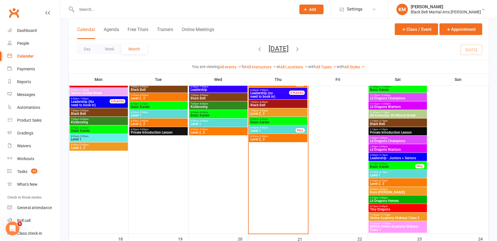
click at [389, 208] on span "Tiny Dragons" at bounding box center [398, 209] width 56 height 3
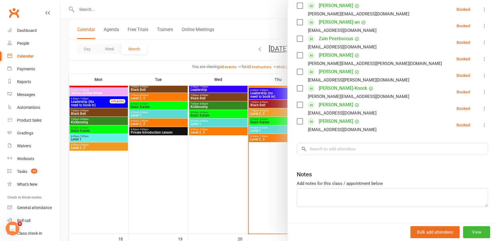
scroll to position [183, 0]
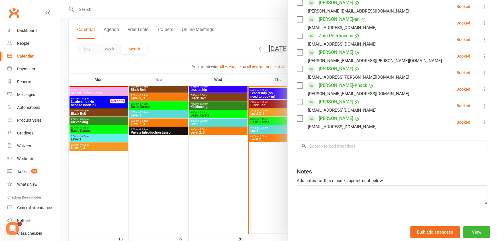
click at [234, 18] on div at bounding box center [278, 120] width 437 height 241
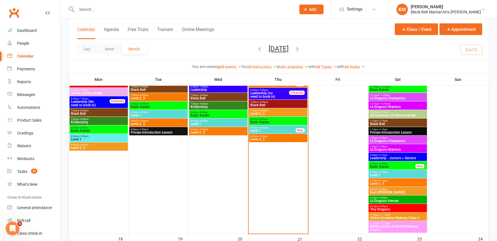
click at [373, 190] on span "Kuro [PERSON_NAME]" at bounding box center [398, 191] width 56 height 3
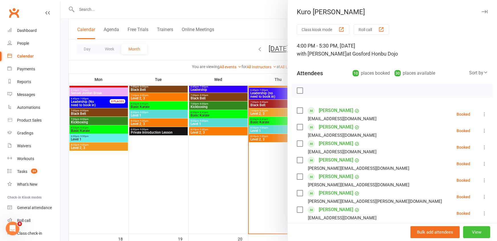
click at [467, 233] on button "View" at bounding box center [476, 232] width 27 height 12
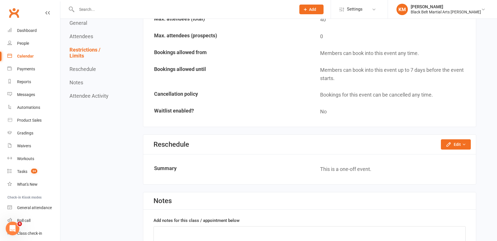
scroll to position [604, 0]
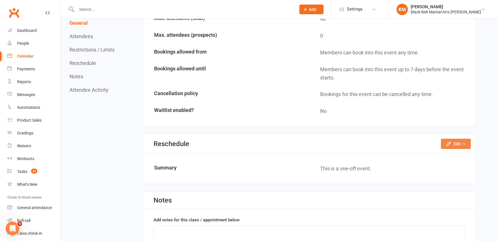
click at [454, 139] on button "Edit" at bounding box center [456, 144] width 30 height 10
click at [447, 151] on link "Reschedule this event only" at bounding box center [441, 156] width 60 height 11
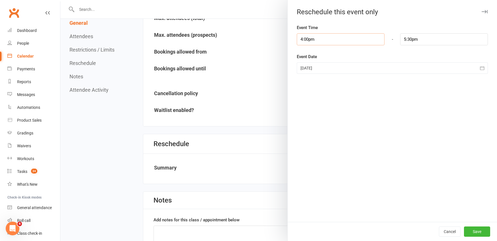
click at [326, 40] on input "4:00pm" at bounding box center [341, 39] width 88 height 12
type input "3:15pm"
type input "4:45pm"
click at [317, 58] on li "3:15pm" at bounding box center [310, 60] width 27 height 9
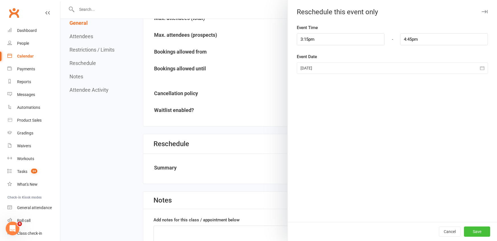
click at [472, 230] on button "Save" at bounding box center [477, 231] width 26 height 10
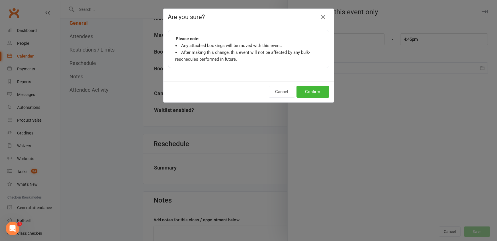
click at [302, 85] on div "Cancel Confirm" at bounding box center [248, 91] width 170 height 21
click at [305, 89] on button "Confirm" at bounding box center [312, 92] width 33 height 12
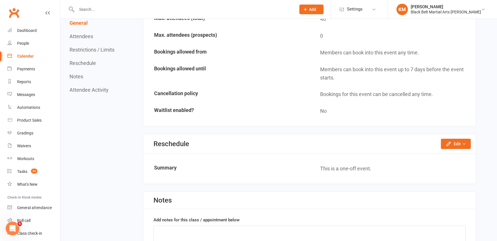
click at [196, 9] on input "text" at bounding box center [183, 9] width 217 height 8
type input "L"
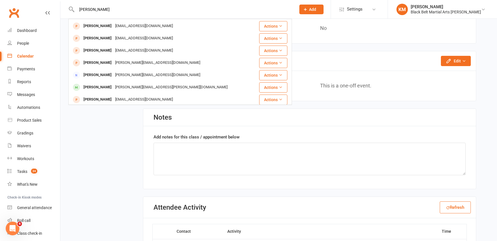
scroll to position [0, 0]
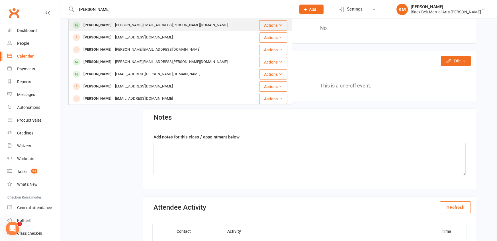
type input "Leo sage"
click at [123, 27] on div "[PERSON_NAME][EMAIL_ADDRESS][PERSON_NAME][DOMAIN_NAME]" at bounding box center [171, 25] width 116 height 8
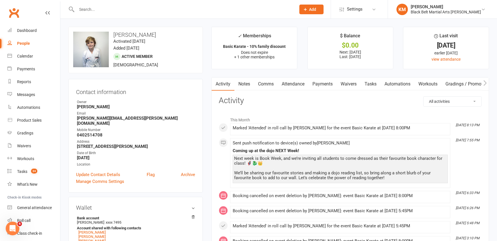
click at [265, 80] on link "Comms" at bounding box center [266, 83] width 24 height 13
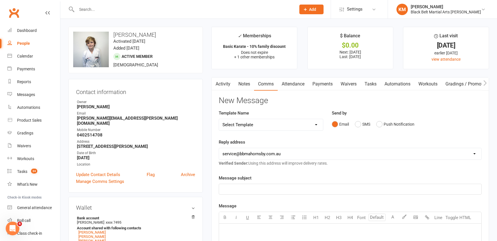
click at [259, 124] on select "Select Template [Email] Attendance follow up during HSC study period [Email] Aw…" at bounding box center [271, 124] width 104 height 11
select select "46"
click at [219, 119] on select "Select Template [Email] Attendance follow up during HSC study period [Email] Aw…" at bounding box center [271, 124] width 104 height 11
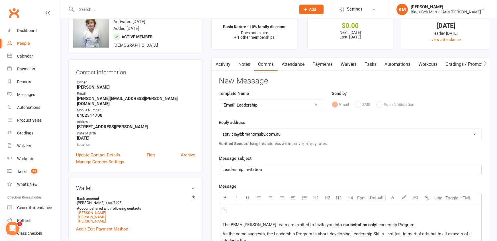
scroll to position [20, 0]
click at [237, 209] on p "Hi, The BBMA Hornsby team are excited to invite you into our Invitation only Le…" at bounding box center [349, 217] width 255 height 21
drag, startPoint x: 414, startPoint y: 224, endPoint x: 198, endPoint y: 225, distance: 216.1
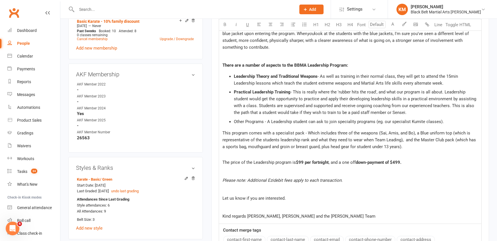
scroll to position [293, 0]
click at [303, 160] on span "$99 per fortnight" at bounding box center [312, 161] width 33 height 5
click at [314, 176] on p "Please note: Additional Ezidebit fees apply to each transaction." at bounding box center [349, 179] width 255 height 7
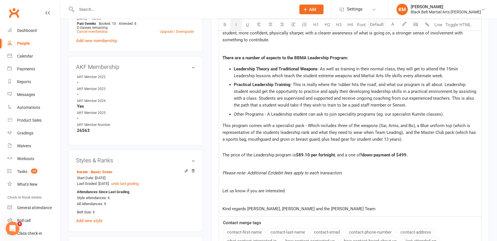
scroll to position [300, 0]
drag, startPoint x: 341, startPoint y: 208, endPoint x: 213, endPoint y: 211, distance: 127.3
click at [213, 211] on div "Activity Notes Comms Attendance Payments Waivers Tasks Automations Workouts Gra…" at bounding box center [350, 53] width 278 height 552
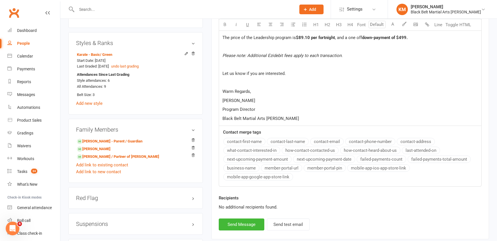
scroll to position [426, 0]
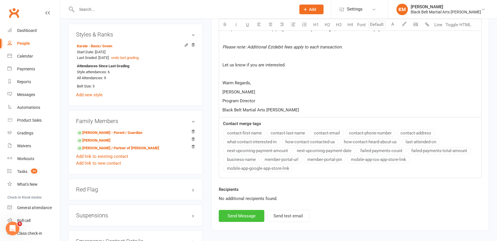
click at [231, 214] on button "Send Message" at bounding box center [242, 216] width 46 height 12
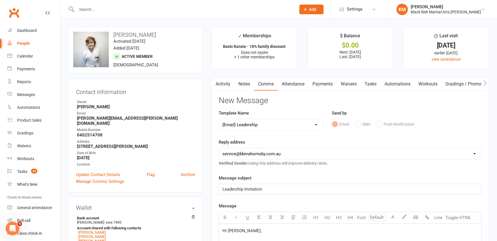
select select
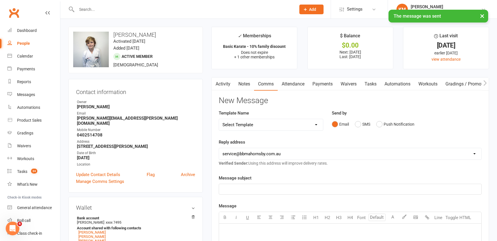
click at [242, 79] on link "Notes" at bounding box center [244, 83] width 20 height 13
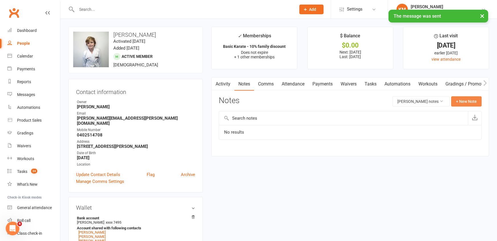
click at [479, 99] on button "+ New Note" at bounding box center [466, 101] width 30 height 10
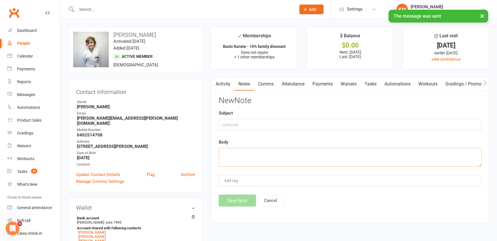
click at [269, 158] on textarea at bounding box center [350, 157] width 263 height 19
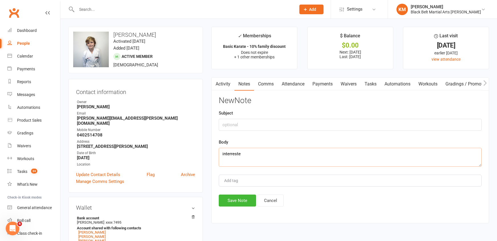
type textarea "interrested"
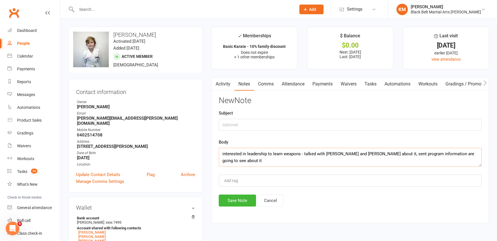
type textarea "interested in leadership to learn weapons - talked with [PERSON_NAME] and [PERS…"
click at [247, 181] on div "Add tag" at bounding box center [350, 181] width 263 height 12
type input "leadership"
click at [241, 191] on span "leadership" at bounding box center [234, 191] width 20 height 5
click at [239, 197] on button "Save Note" at bounding box center [237, 200] width 37 height 12
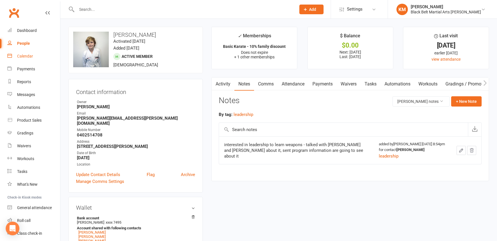
click at [24, 56] on div "Calendar" at bounding box center [25, 56] width 16 height 5
